Goal: Information Seeking & Learning: Learn about a topic

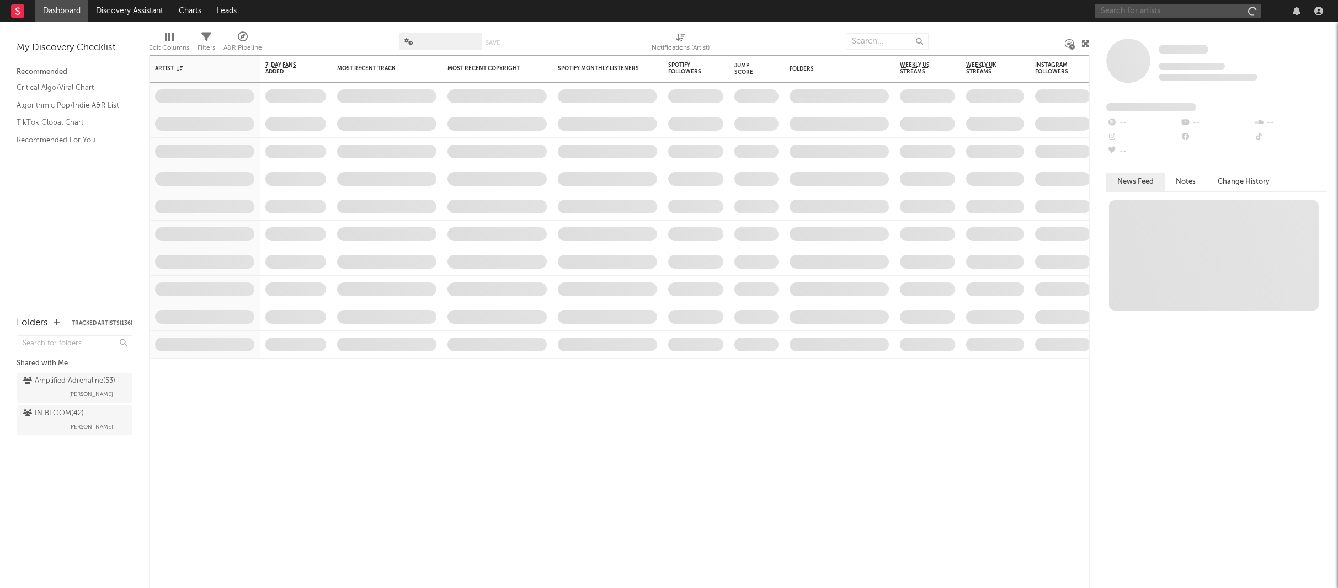
click at [1179, 12] on input "text" at bounding box center [1179, 11] width 166 height 14
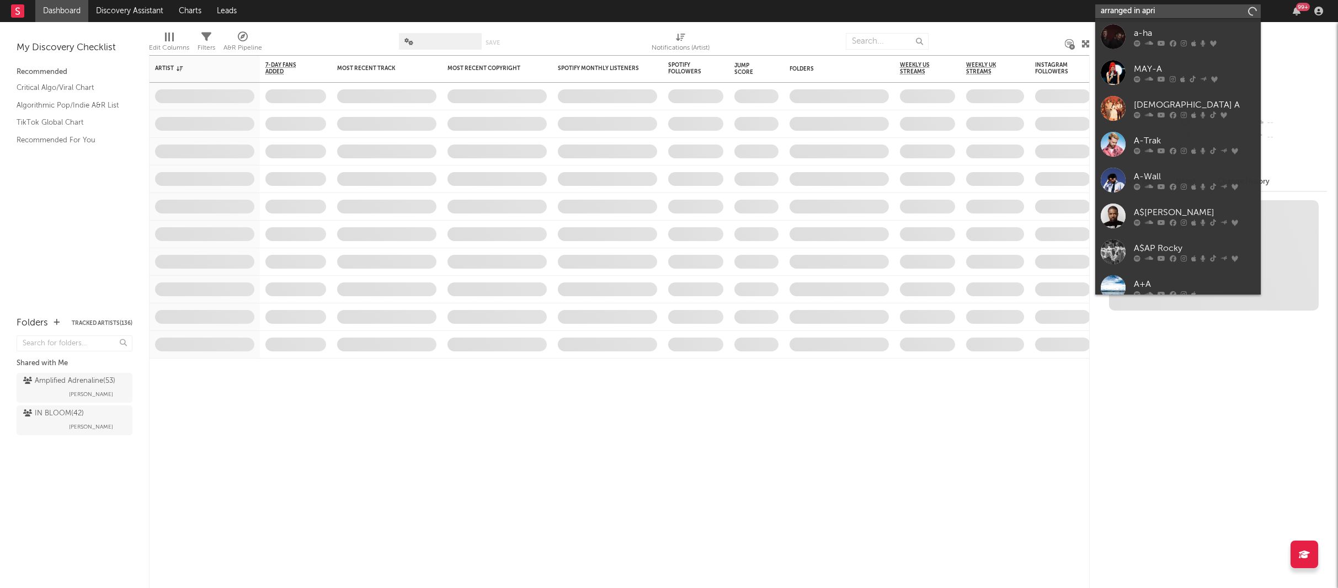
type input "arranged in april"
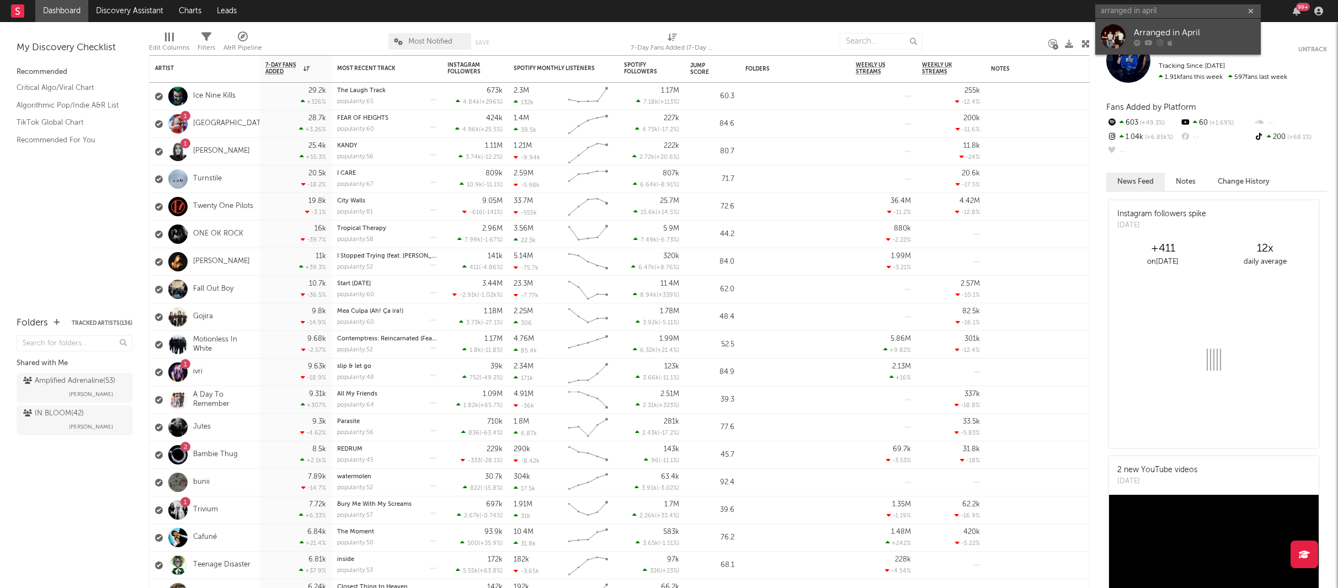
click at [1170, 33] on div "Arranged in April" at bounding box center [1194, 32] width 121 height 13
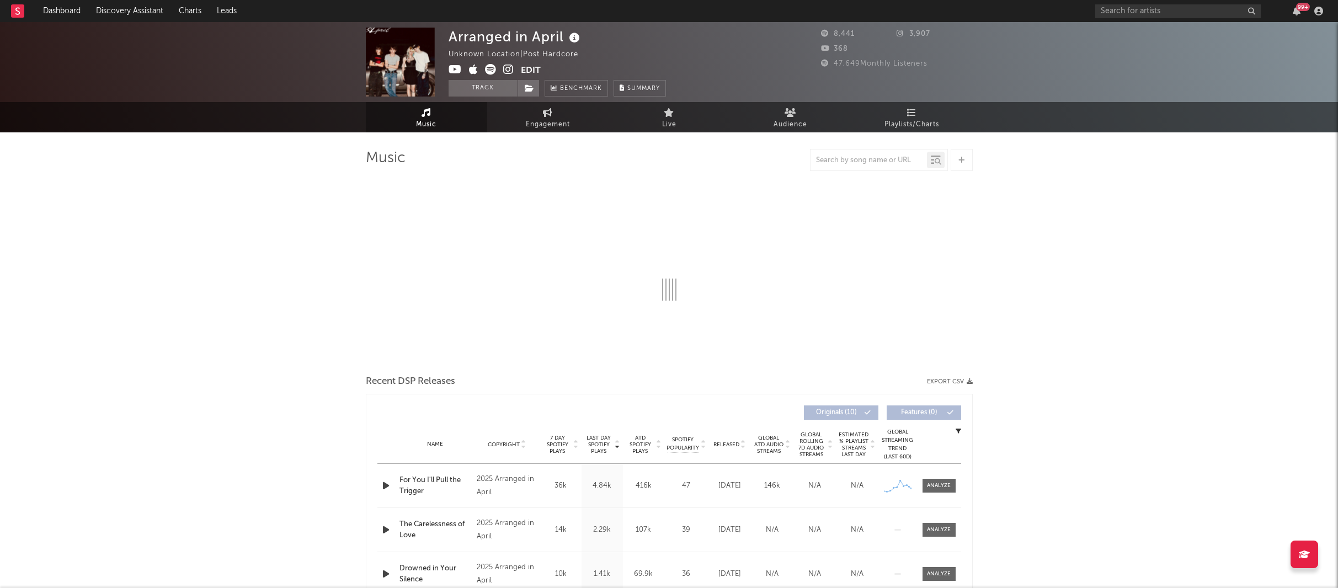
select select "1w"
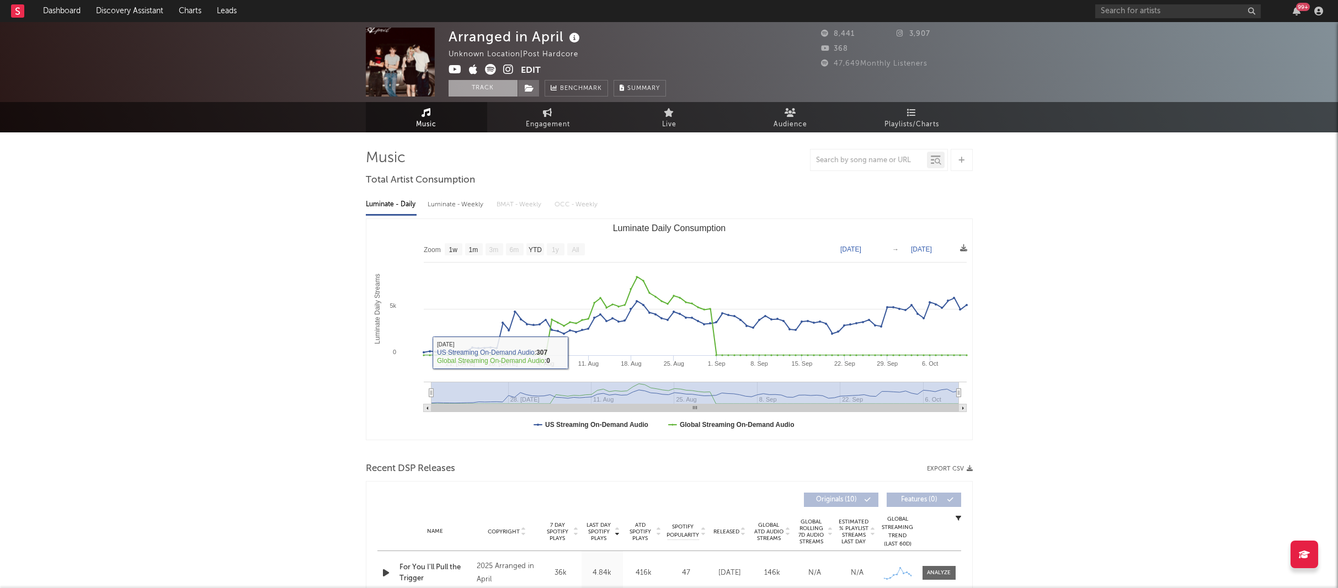
click at [485, 89] on button "Track" at bounding box center [483, 88] width 69 height 17
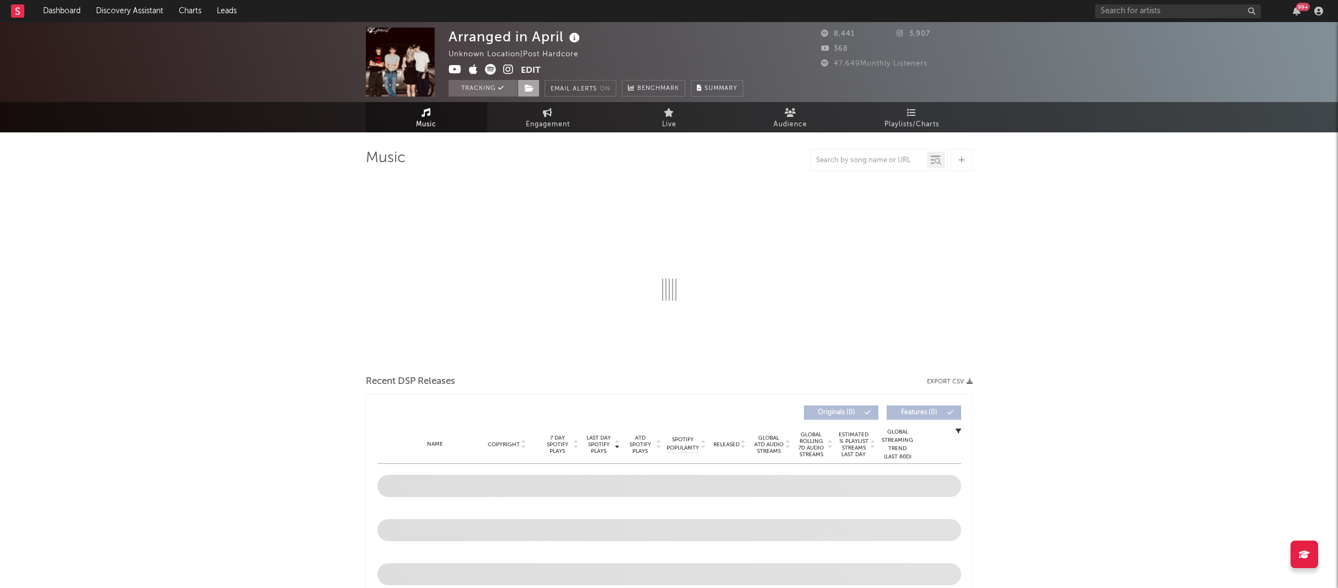
click at [535, 88] on span at bounding box center [529, 88] width 22 height 17
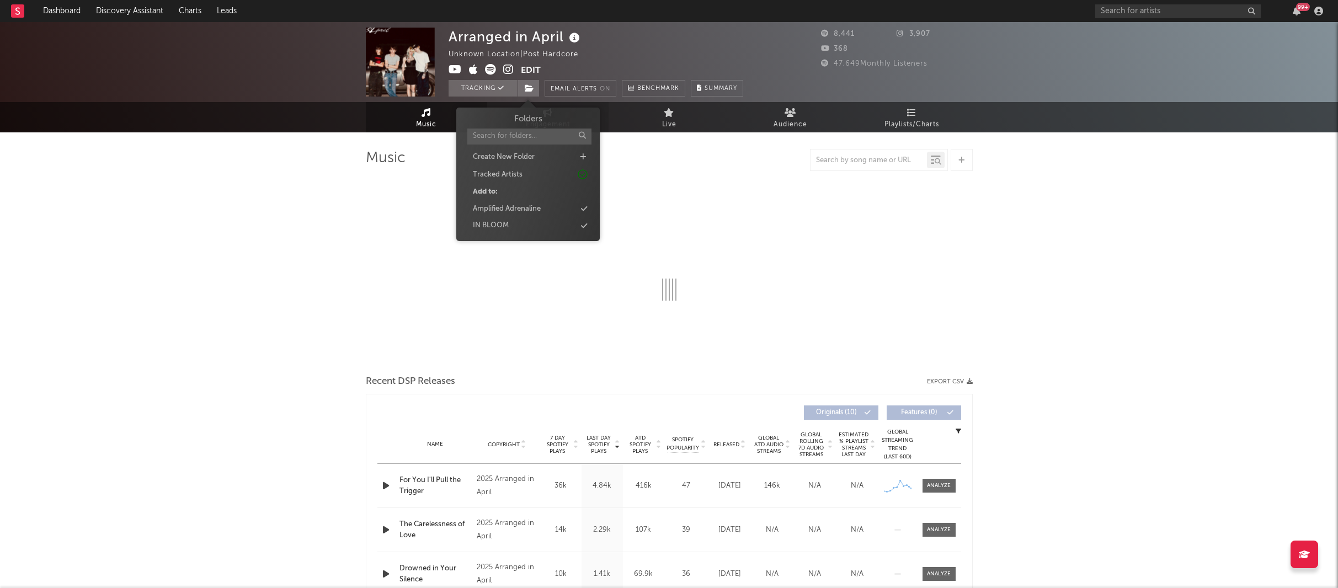
select select "1w"
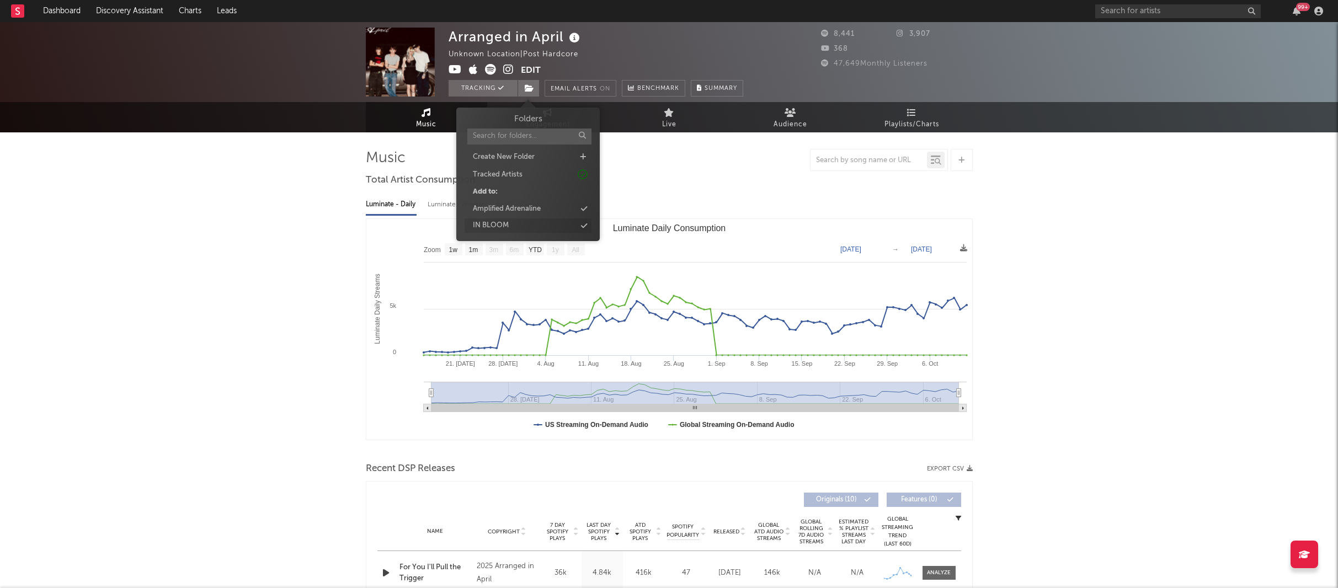
click at [527, 223] on div "IN BLOOM" at bounding box center [528, 226] width 127 height 14
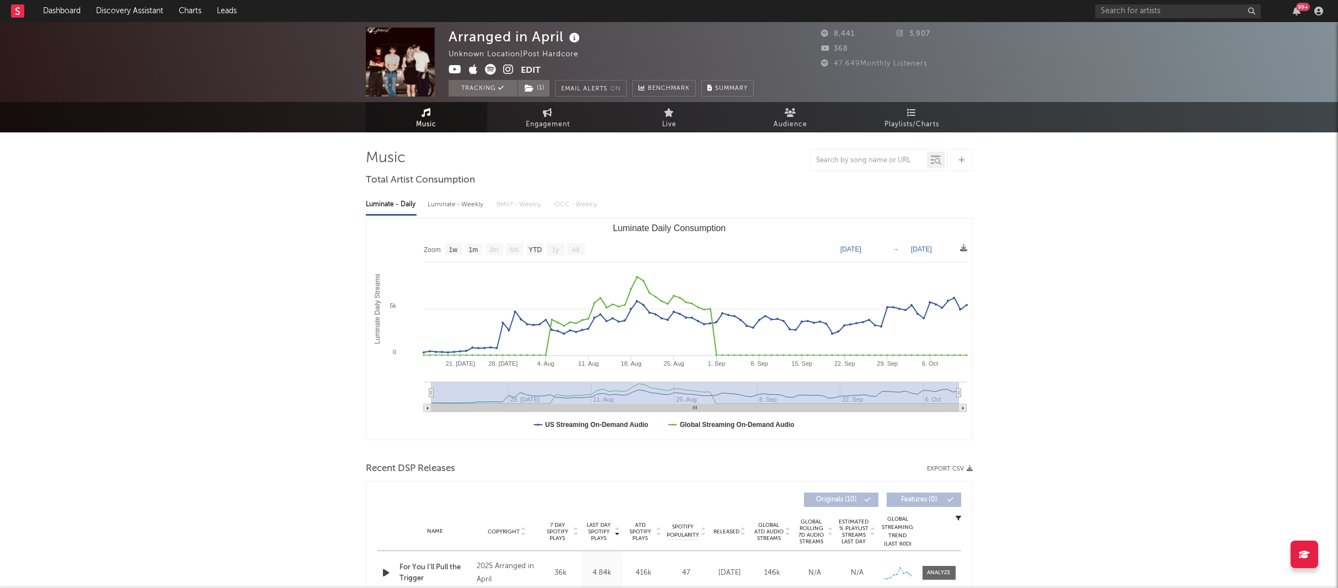
click at [166, 227] on div "Arranged in April Unknown Location | Post Hardcore Edit Tracking ( 1 ) Email Al…" at bounding box center [669, 597] width 1338 height 1150
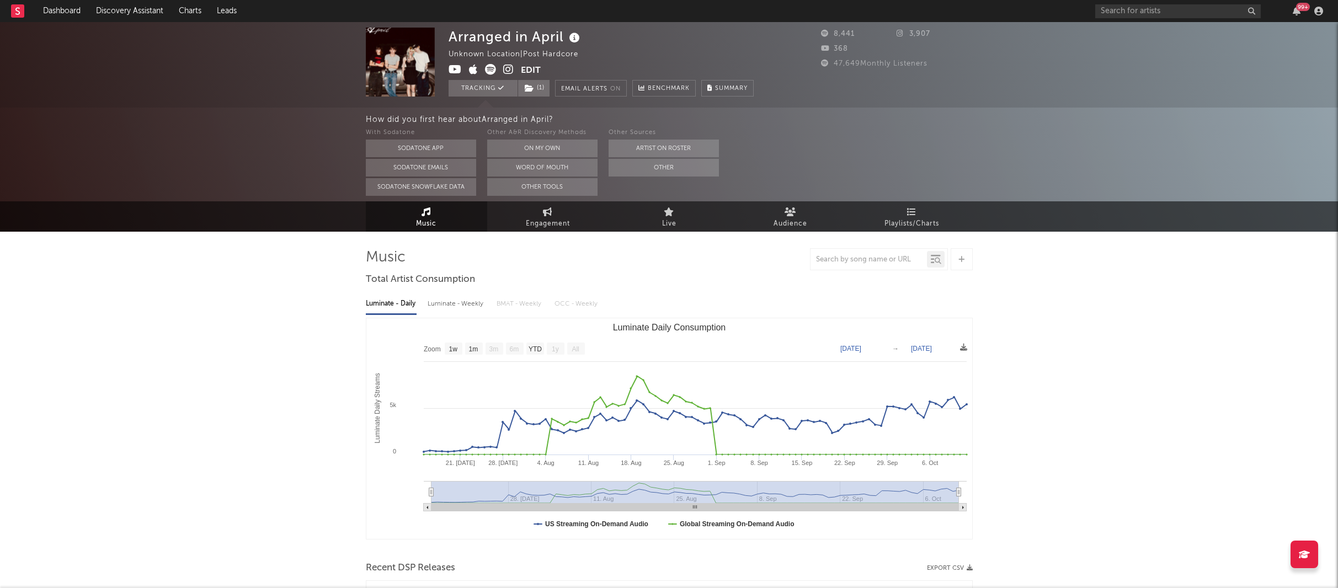
click at [574, 167] on button "Word Of Mouth" at bounding box center [542, 168] width 110 height 18
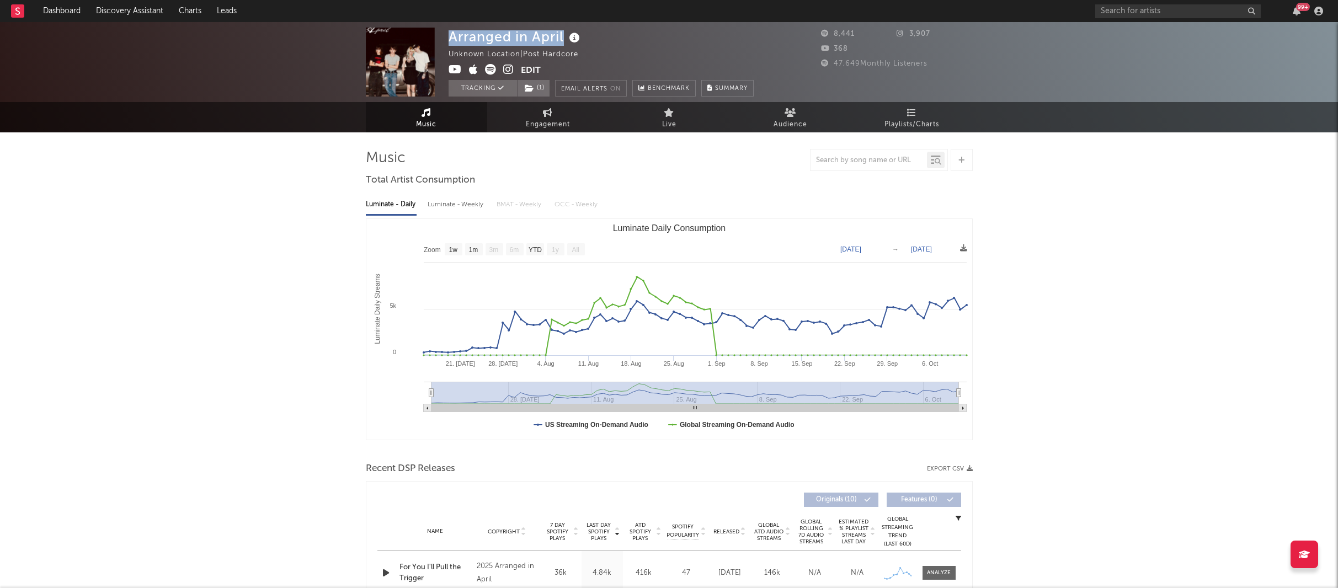
drag, startPoint x: 564, startPoint y: 34, endPoint x: 451, endPoint y: 39, distance: 112.1
click at [451, 39] on div "Arranged in April" at bounding box center [516, 37] width 134 height 18
copy div "Arranged in April"
drag, startPoint x: 509, startPoint y: 71, endPoint x: 482, endPoint y: 72, distance: 27.1
click at [508, 71] on icon at bounding box center [508, 69] width 10 height 11
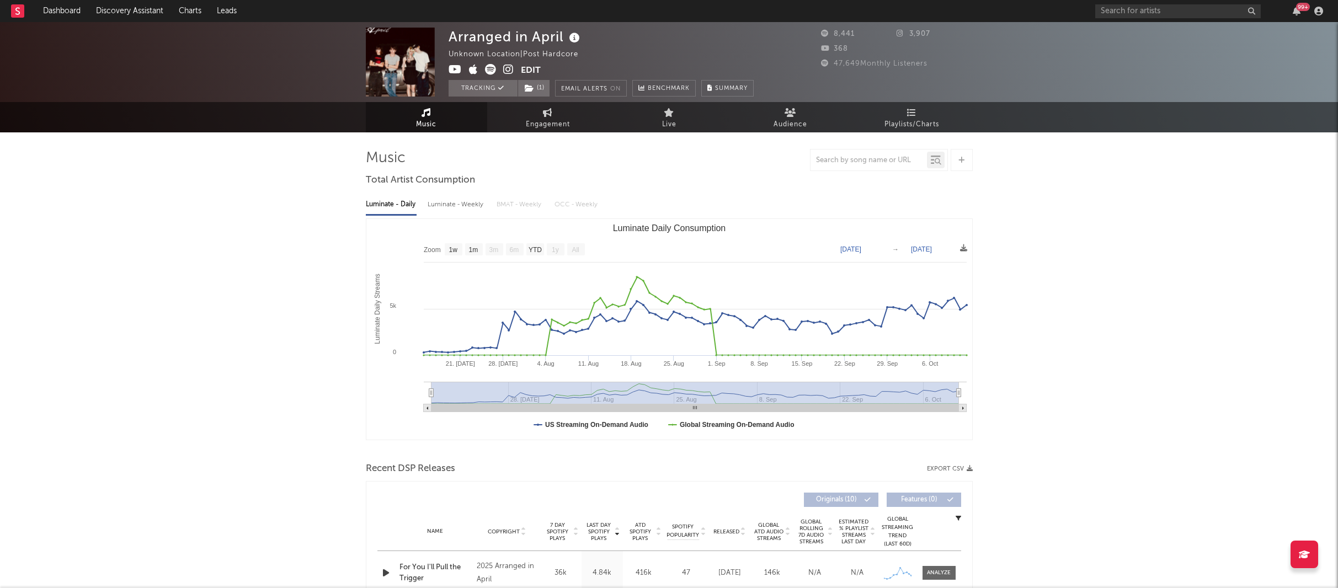
drag, startPoint x: 455, startPoint y: 70, endPoint x: 534, endPoint y: 58, distance: 79.3
click at [455, 70] on icon at bounding box center [455, 69] width 13 height 11
click at [1252, 220] on div "Arranged in April Unknown Location | Post Hardcore Edit Tracking ( 1 ) Email Al…" at bounding box center [669, 597] width 1338 height 1150
click at [242, 277] on div "Arranged in April Unknown Location | Post Hardcore Edit Tracking ( 1 ) Email Al…" at bounding box center [669, 597] width 1338 height 1150
click at [1157, 164] on div "Arranged in April Unknown Location | Post Hardcore Edit Tracking ( 1 ) Email Al…" at bounding box center [669, 597] width 1338 height 1150
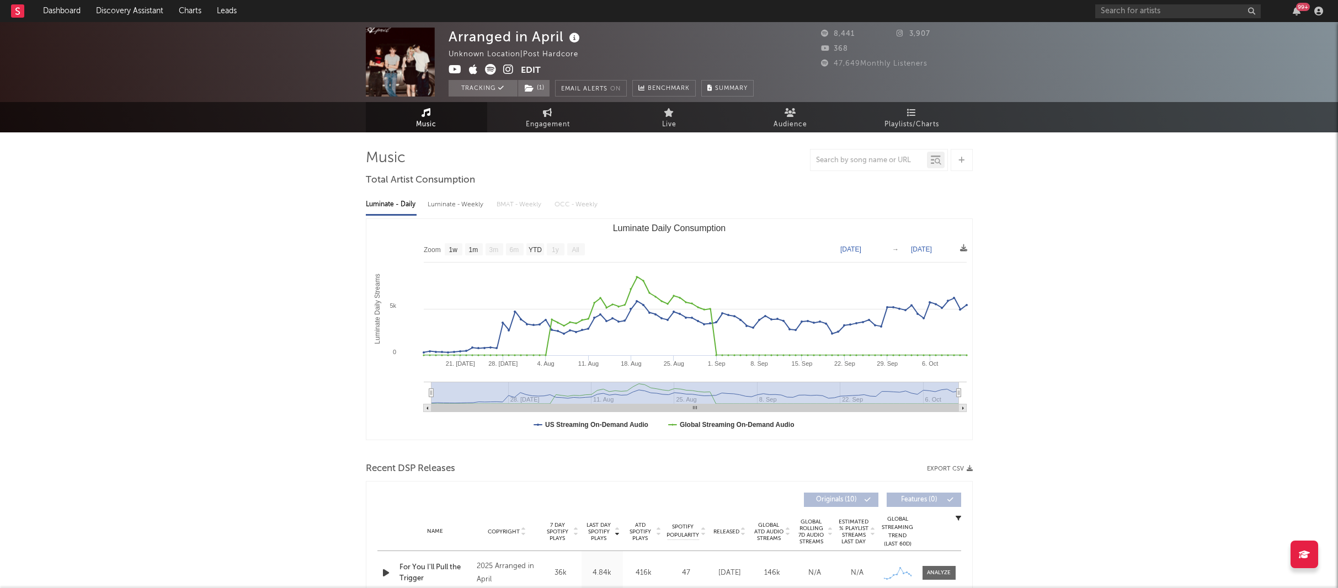
click at [201, 282] on div "Arranged in April Unknown Location | Post Hardcore Edit Tracking ( 1 ) Email Al…" at bounding box center [669, 597] width 1338 height 1150
click at [214, 220] on div "Arranged in April Unknown Location | Post Hardcore Edit Tracking ( 1 ) Email Al…" at bounding box center [669, 597] width 1338 height 1150
drag, startPoint x: 1113, startPoint y: 231, endPoint x: 988, endPoint y: 104, distance: 178.4
click at [1113, 231] on div "Arranged in April Unknown Location | Post Hardcore Edit Tracking ( 1 ) Email Al…" at bounding box center [669, 597] width 1338 height 1150
click at [1159, 157] on div "Arranged in April Unknown Location | Post Hardcore Edit Tracking ( 1 ) Email Al…" at bounding box center [669, 597] width 1338 height 1150
